Goal: Information Seeking & Learning: Learn about a topic

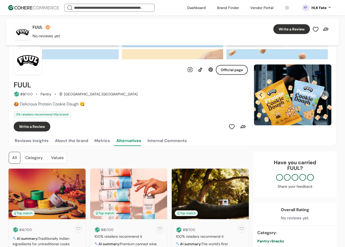
scroll to position [26, 0]
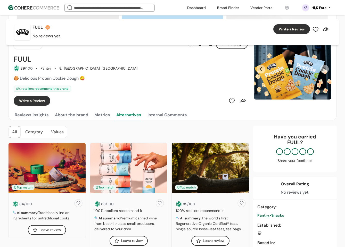
drag, startPoint x: 285, startPoint y: 38, endPoint x: 347, endPoint y: 63, distance: 66.9
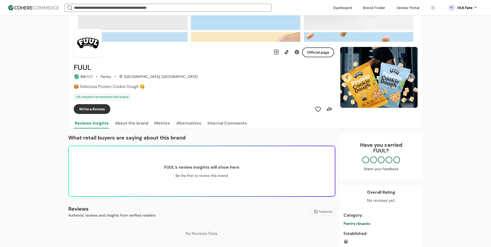
scroll to position [52, 0]
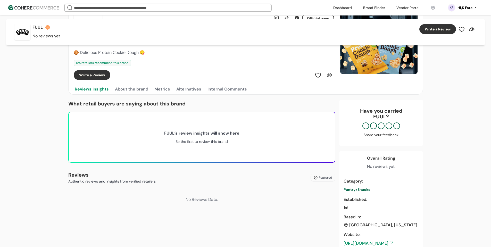
click at [131, 90] on button "About the brand" at bounding box center [131, 89] width 35 height 10
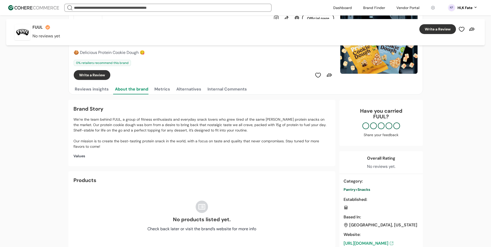
click at [164, 89] on button "Metrics" at bounding box center [162, 89] width 18 height 10
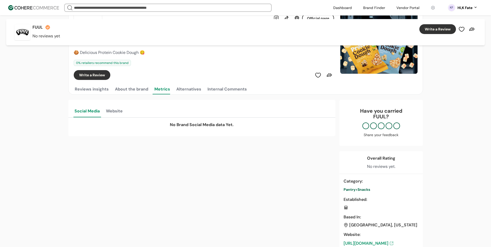
click at [189, 90] on button "Alternatives" at bounding box center [188, 89] width 27 height 10
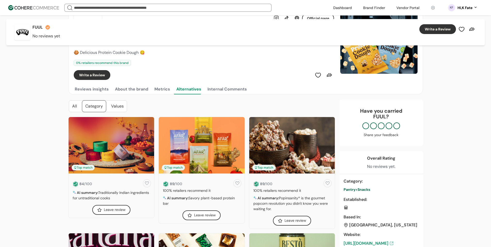
click at [224, 91] on div "Internal Comments" at bounding box center [226, 89] width 39 height 6
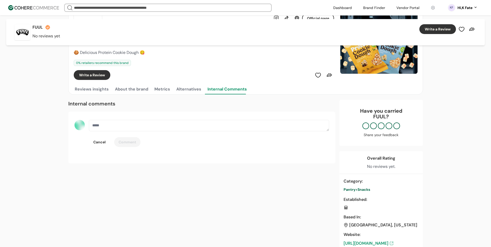
click at [141, 90] on button "About the brand" at bounding box center [131, 89] width 35 height 10
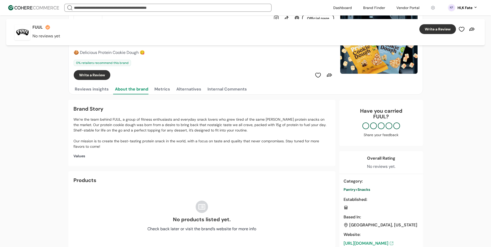
click at [161, 90] on button "Metrics" at bounding box center [162, 89] width 18 height 10
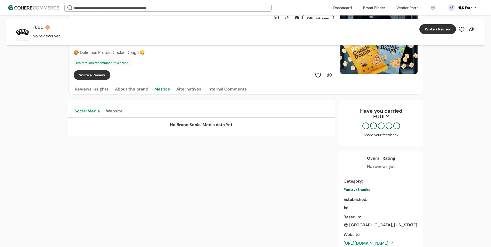
click at [115, 109] on button "Website" at bounding box center [114, 110] width 19 height 13
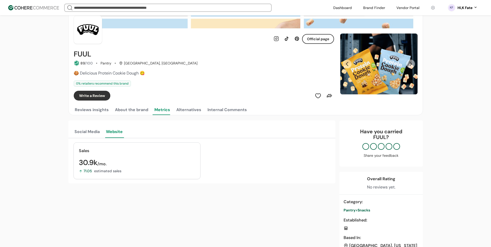
scroll to position [0, 0]
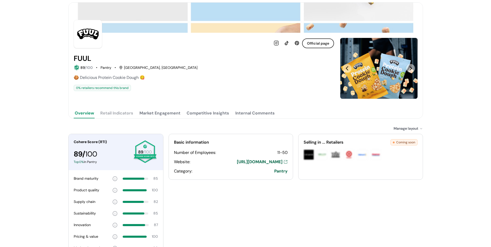
scroll to position [74, 0]
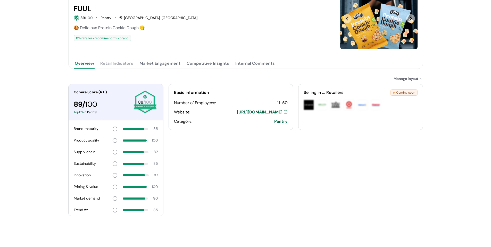
click at [161, 64] on button "Market Engagement" at bounding box center [159, 63] width 43 height 10
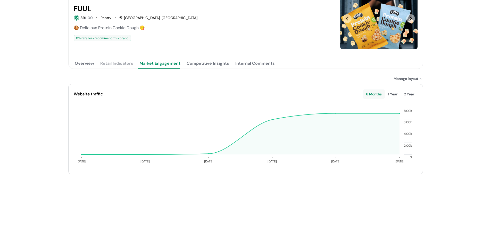
click at [249, 63] on div "Internal Comments" at bounding box center [254, 63] width 39 height 6
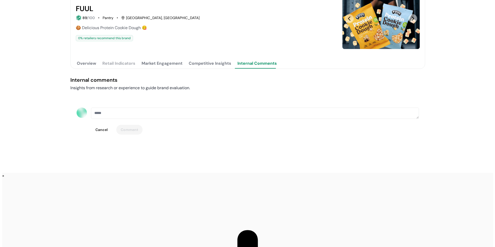
scroll to position [0, 0]
